Goal: Find specific page/section: Find specific page/section

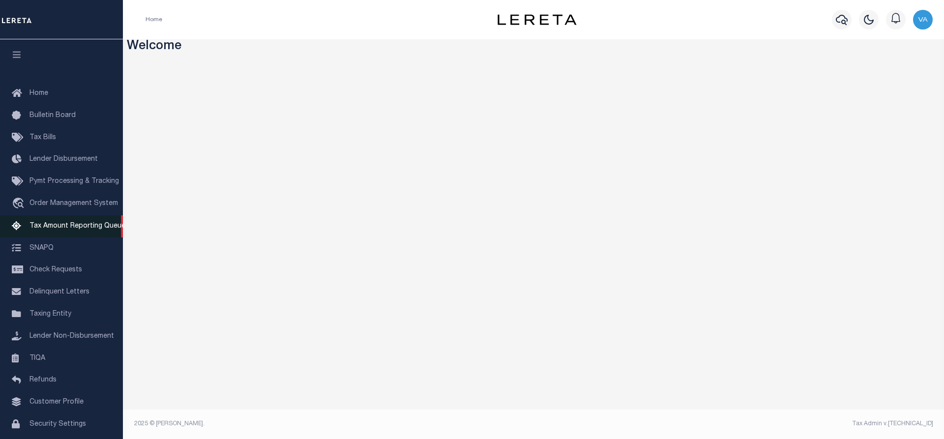
click at [44, 227] on span "Tax Amount Reporting Queue" at bounding box center [77, 226] width 96 height 7
click at [45, 223] on link "Tax Amount Reporting Queue" at bounding box center [61, 226] width 123 height 22
click at [64, 230] on span "Tax Amount Reporting Queue" at bounding box center [77, 226] width 96 height 7
click at [61, 229] on span "Tax Amount Reporting Queue" at bounding box center [77, 226] width 96 height 7
click at [93, 225] on span "Tax Amount Reporting Queue" at bounding box center [77, 226] width 96 height 7
